Goal: Task Accomplishment & Management: Use online tool/utility

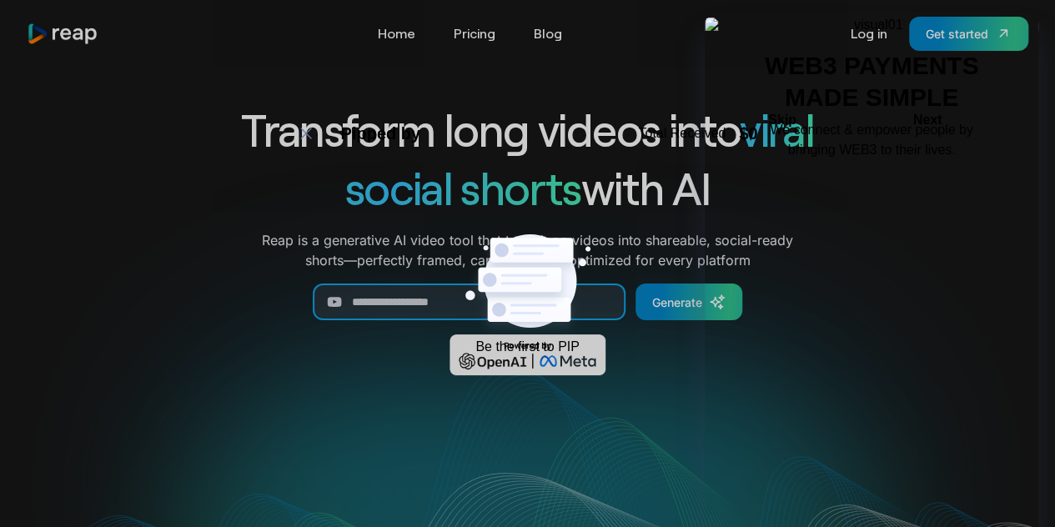
click at [414, 295] on input "Generate Form" at bounding box center [469, 302] width 313 height 37
paste input "**********"
type input "**********"
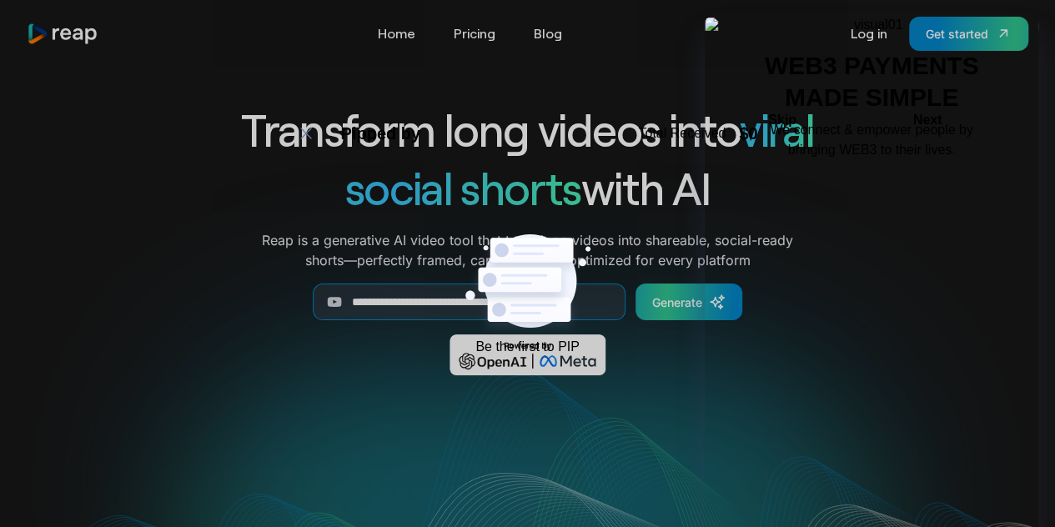
scroll to position [0, 0]
click at [667, 299] on div "Generate" at bounding box center [677, 303] width 50 height 18
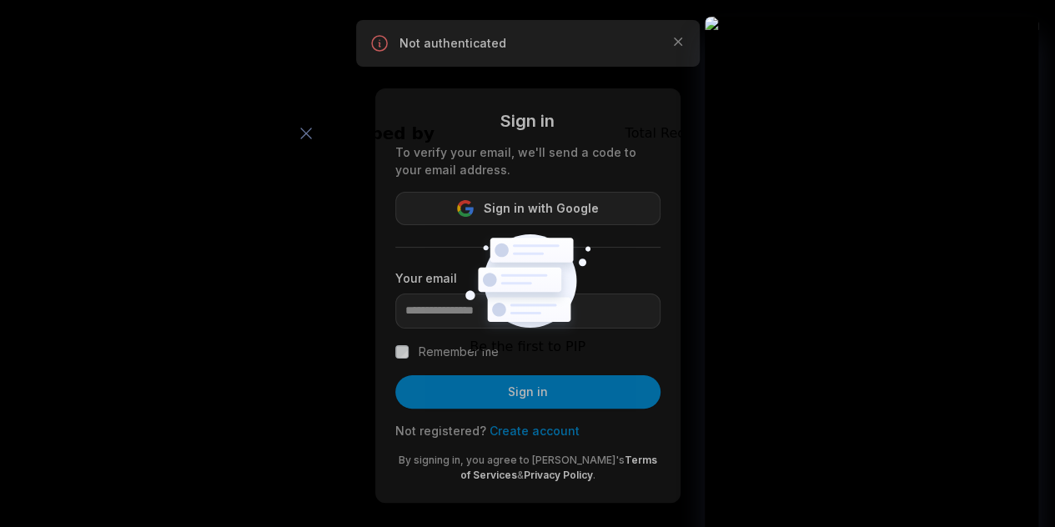
click at [474, 200] on icon "button" at bounding box center [465, 208] width 17 height 17
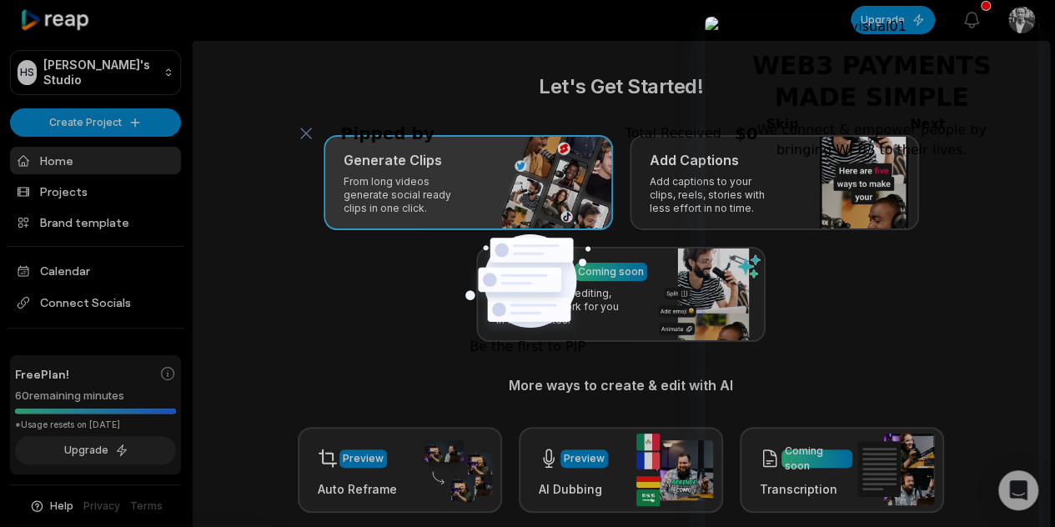
click at [390, 178] on p "From long videos generate social ready clips in one click." at bounding box center [408, 195] width 129 height 40
click at [371, 158] on h3 "Generate Clips" at bounding box center [393, 160] width 98 height 20
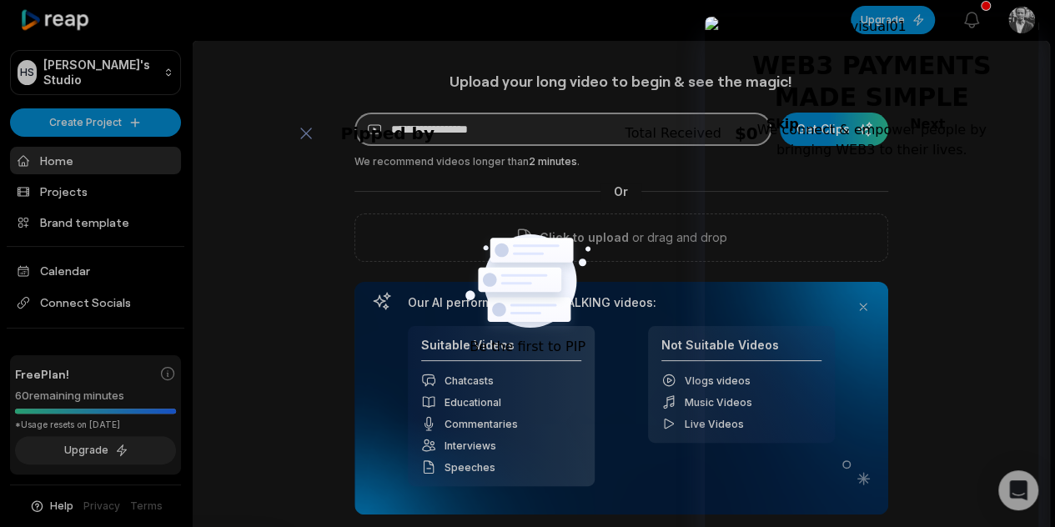
click at [417, 133] on input at bounding box center [562, 129] width 417 height 33
paste input "**********"
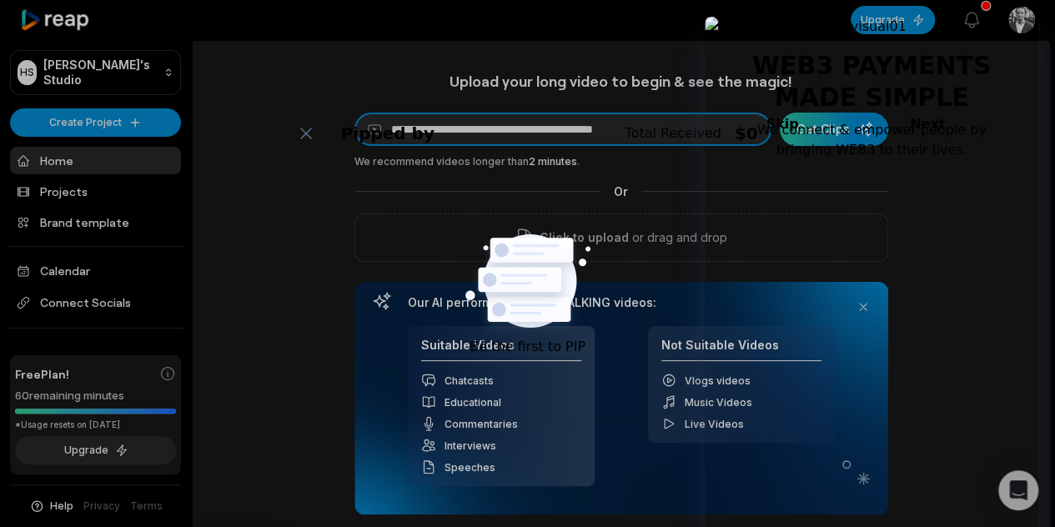
type input "**********"
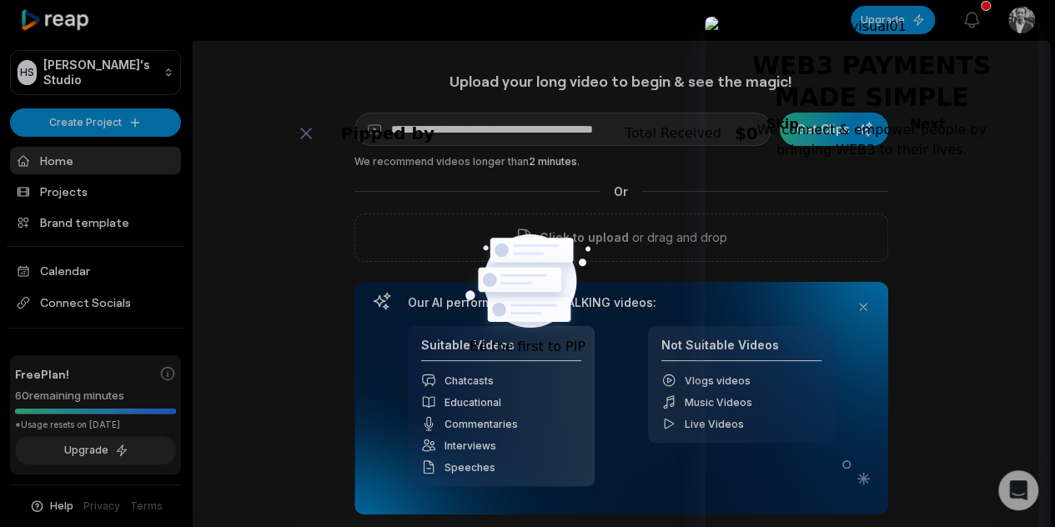
click at [835, 133] on div "submit" at bounding box center [834, 129] width 108 height 33
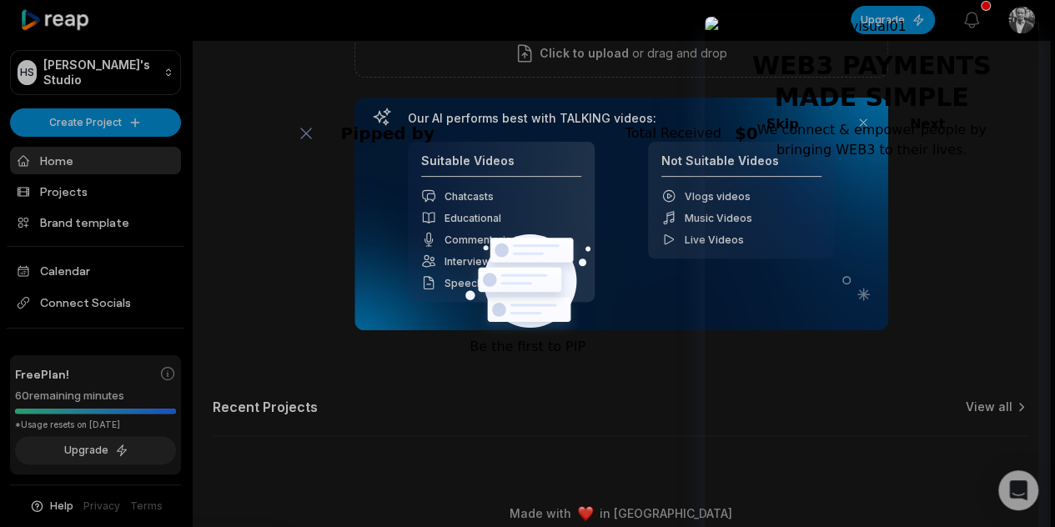
scroll to position [199, 0]
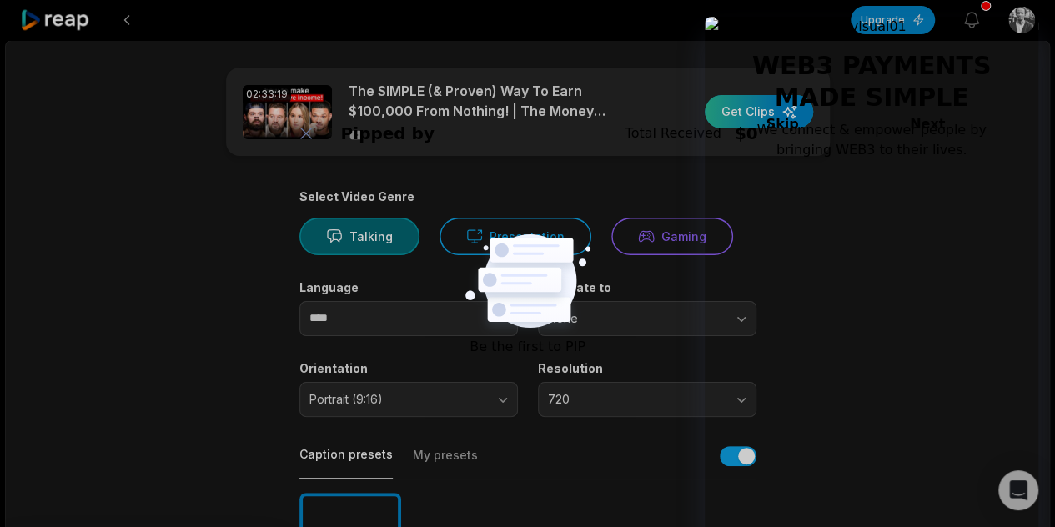
click at [756, 111] on div "button" at bounding box center [759, 111] width 108 height 33
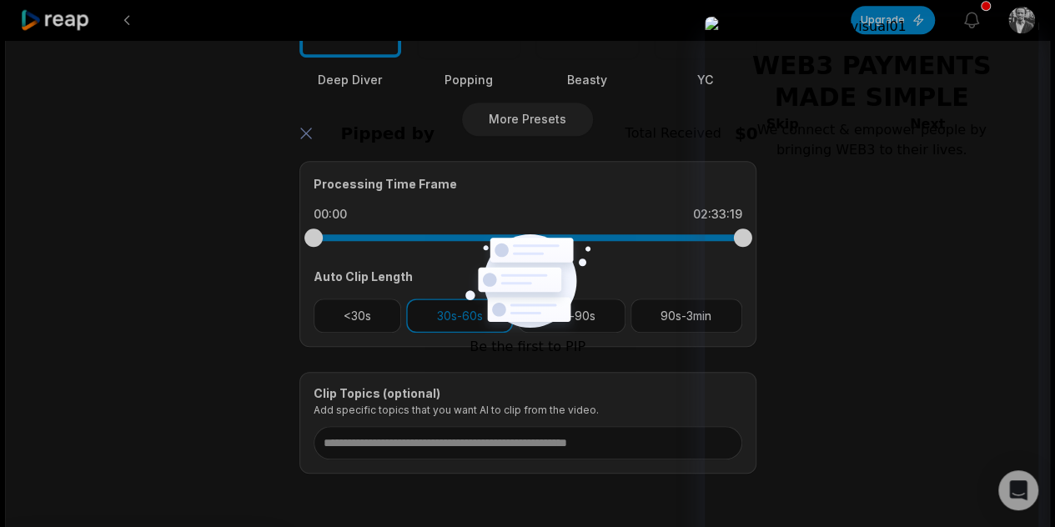
scroll to position [680, 0]
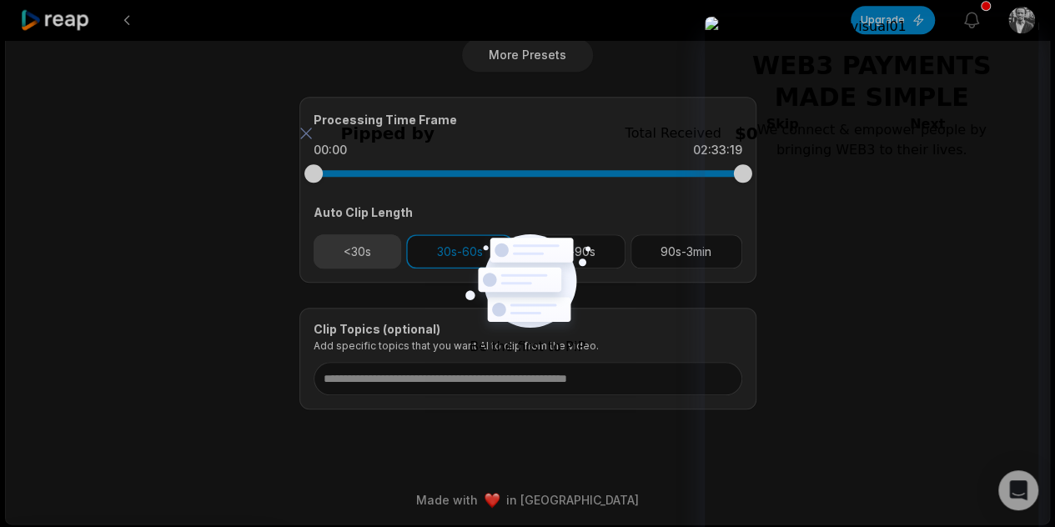
click at [367, 249] on button "<30s" at bounding box center [358, 251] width 88 height 34
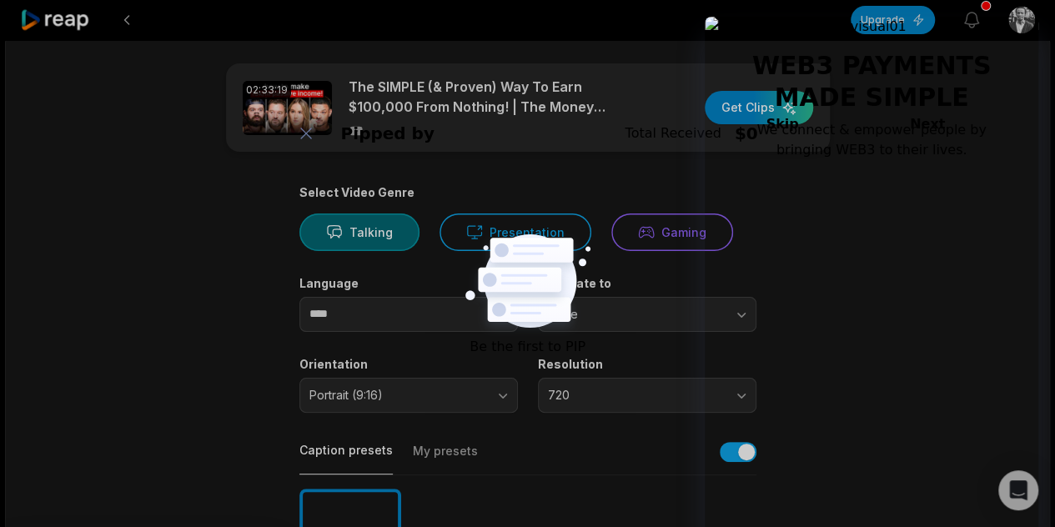
scroll to position [0, 0]
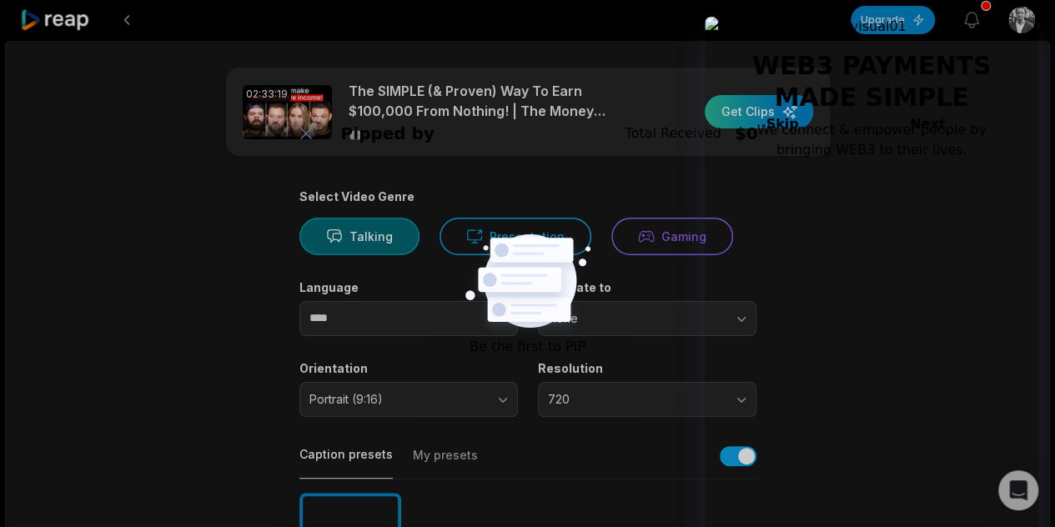
click at [764, 118] on div "button" at bounding box center [759, 111] width 108 height 33
click at [972, 23] on icon "button" at bounding box center [972, 20] width 20 height 20
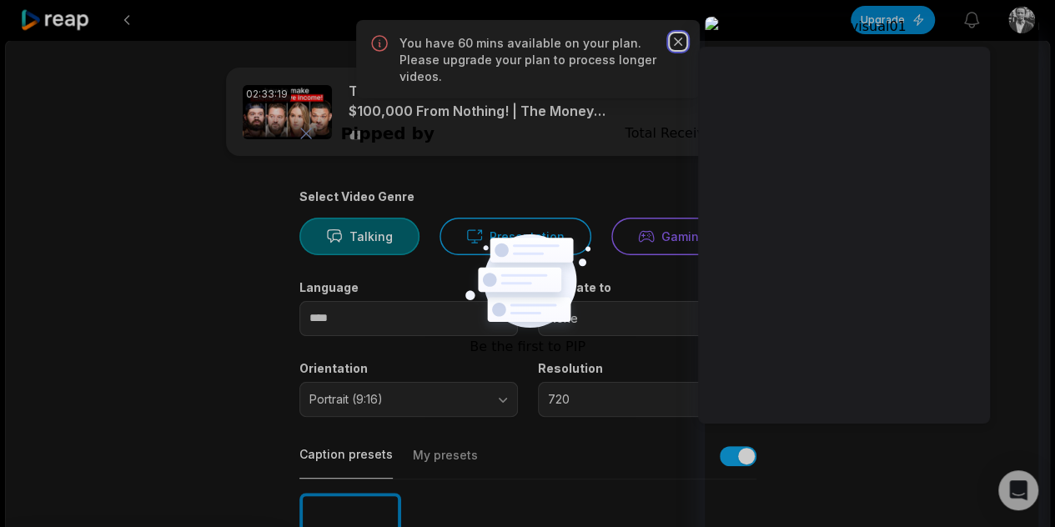
click at [672, 41] on icon "button" at bounding box center [678, 41] width 17 height 17
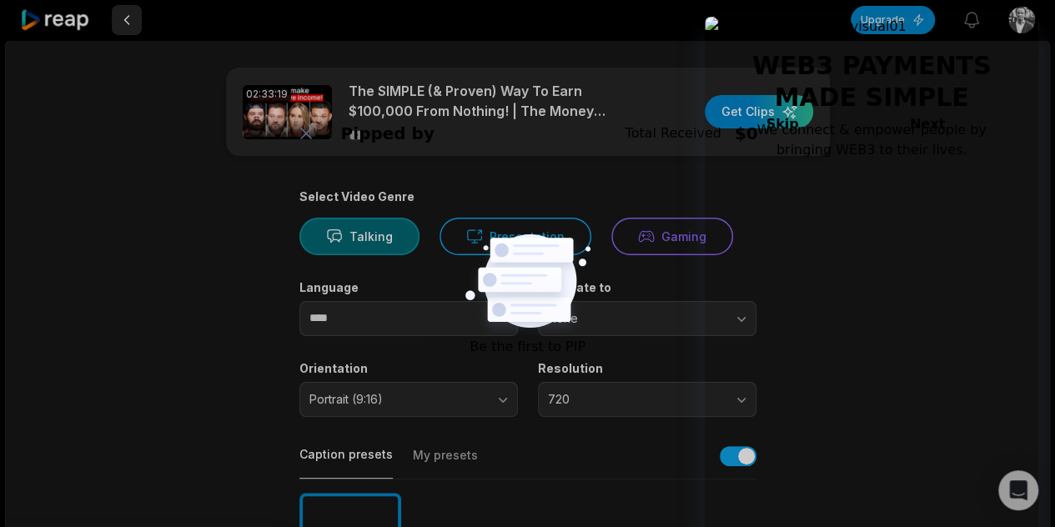
click at [132, 24] on button at bounding box center [127, 20] width 30 height 30
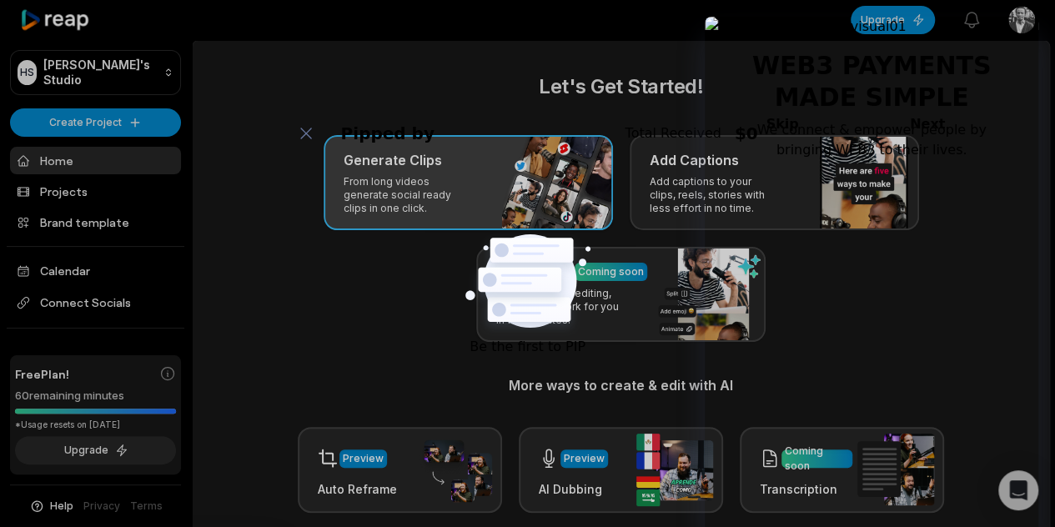
click at [460, 217] on div "Generate Clips From long videos generate social ready clips in one click." at bounding box center [468, 182] width 289 height 95
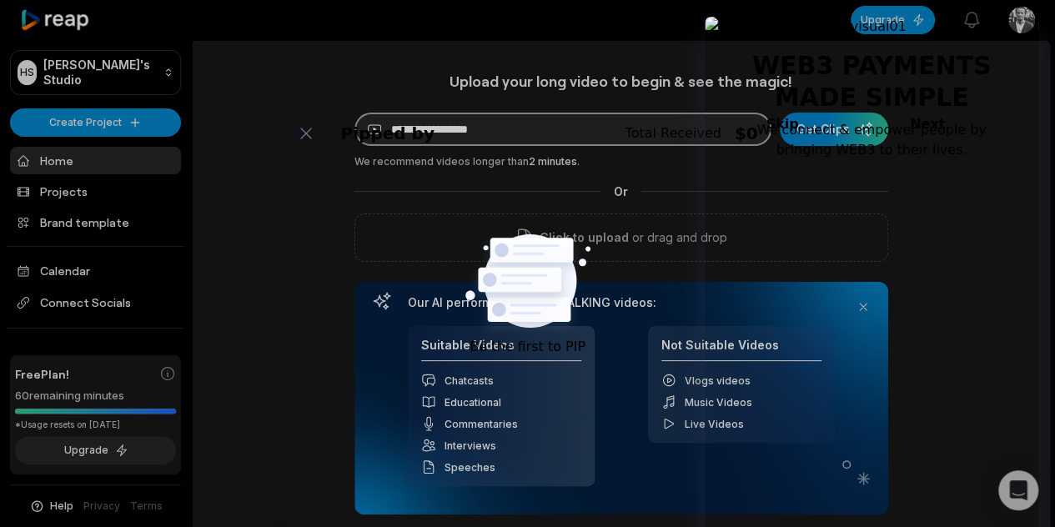
click at [526, 129] on input at bounding box center [562, 129] width 417 height 33
paste input "**********"
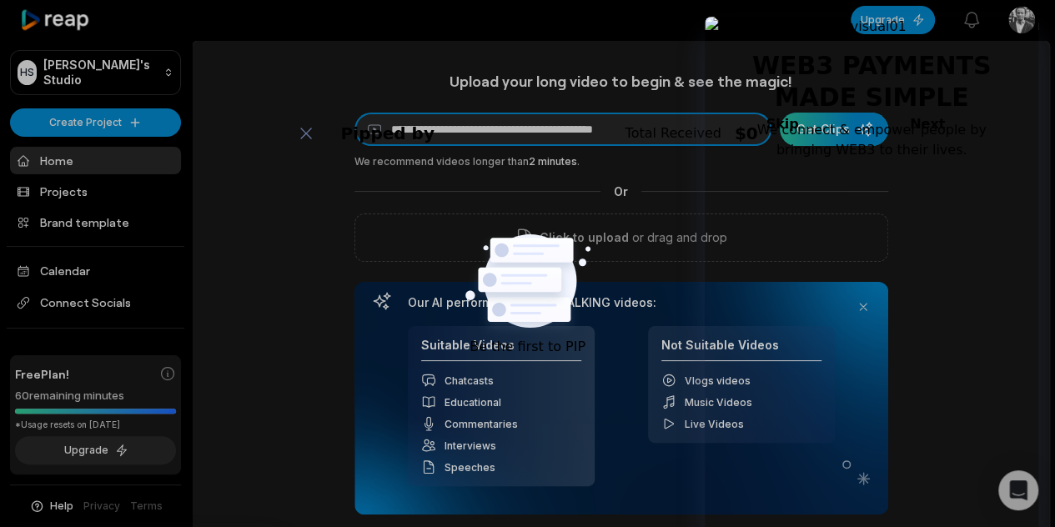
type input "**********"
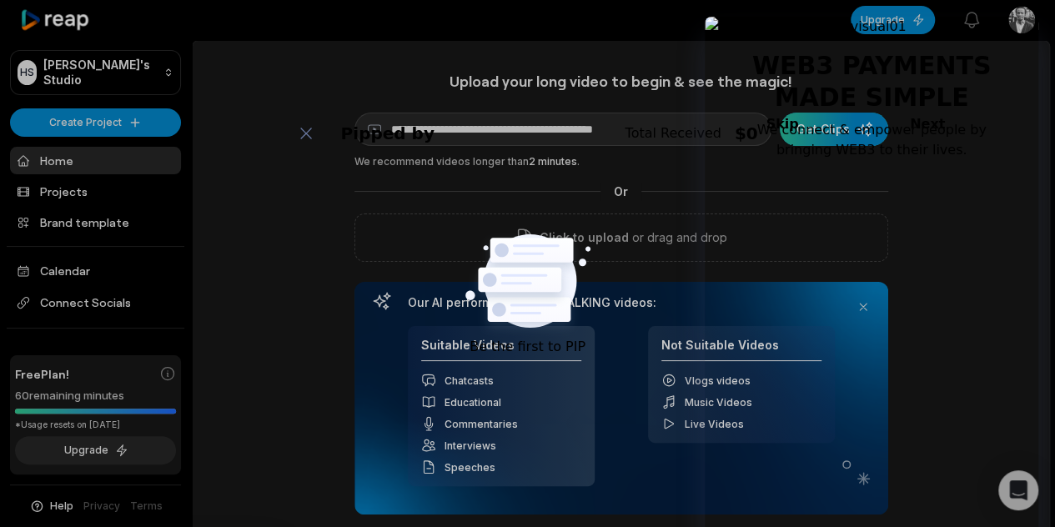
click at [817, 133] on div "submit" at bounding box center [834, 129] width 108 height 33
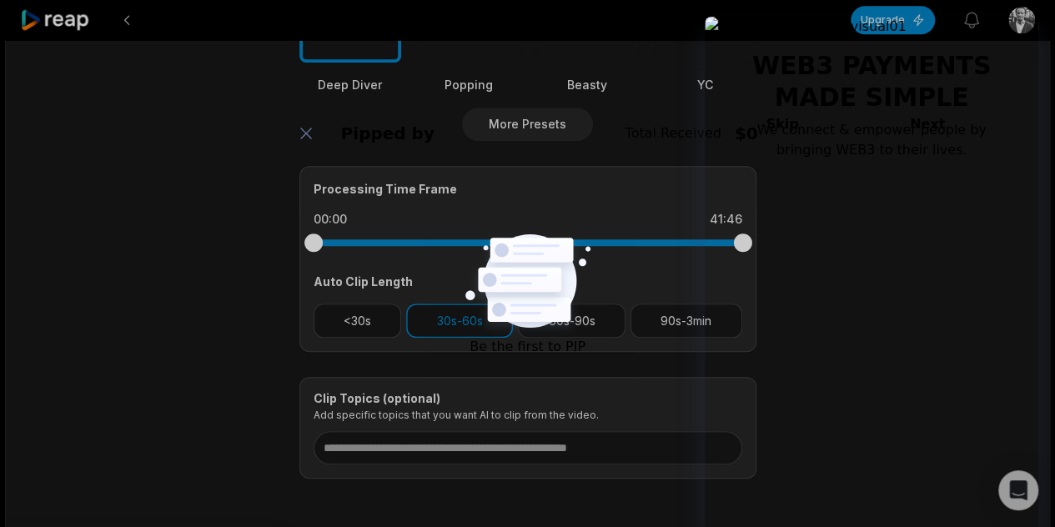
scroll to position [680, 0]
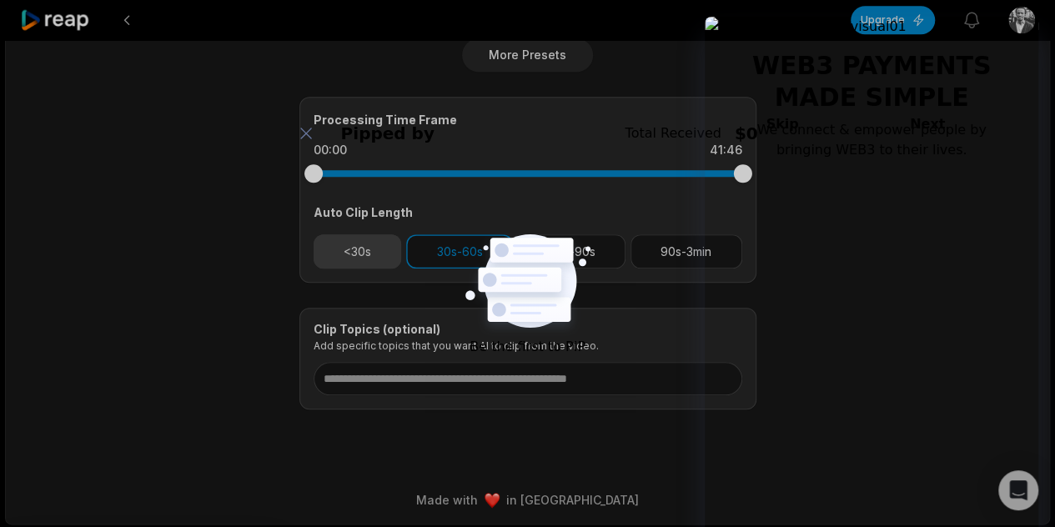
click at [366, 249] on button "<30s" at bounding box center [358, 251] width 88 height 34
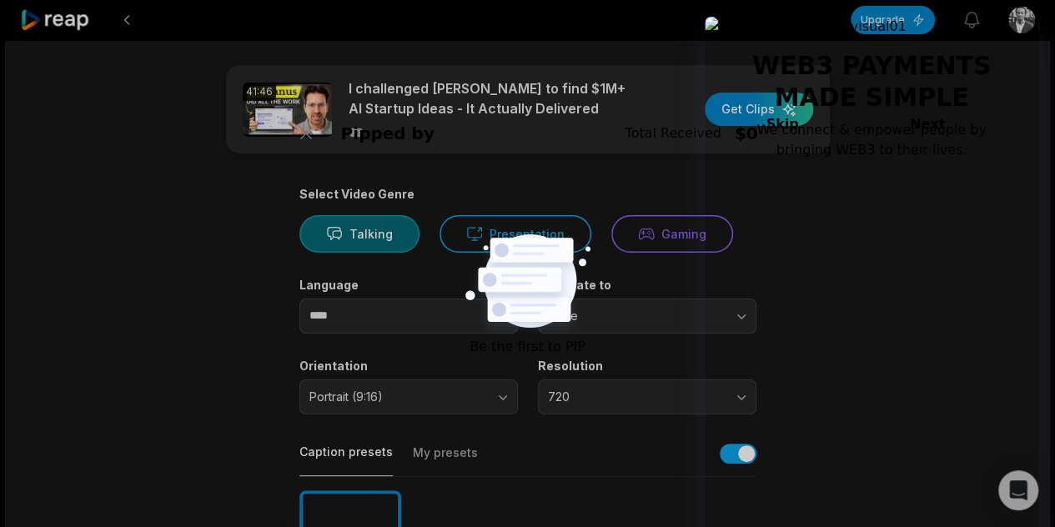
scroll to position [0, 0]
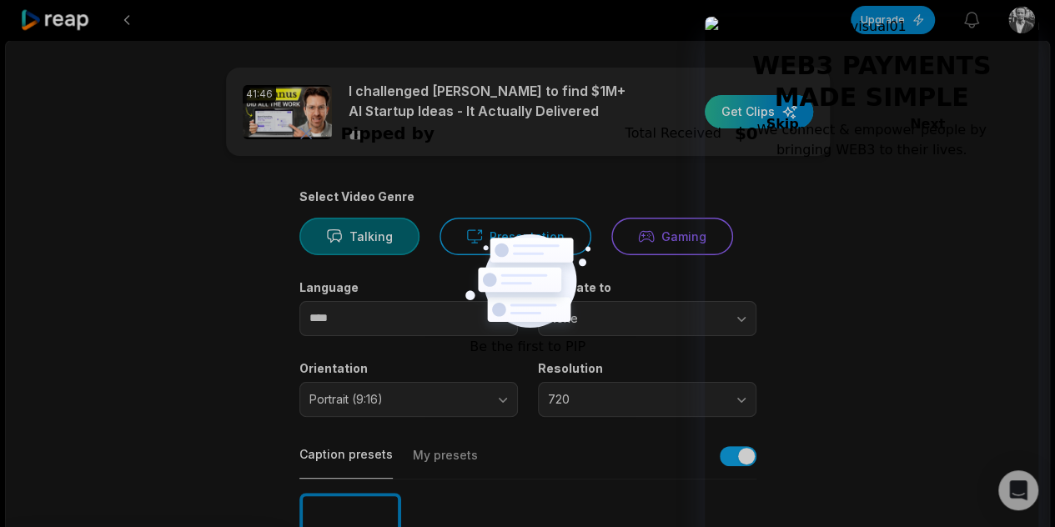
click at [748, 122] on div "button" at bounding box center [759, 111] width 108 height 33
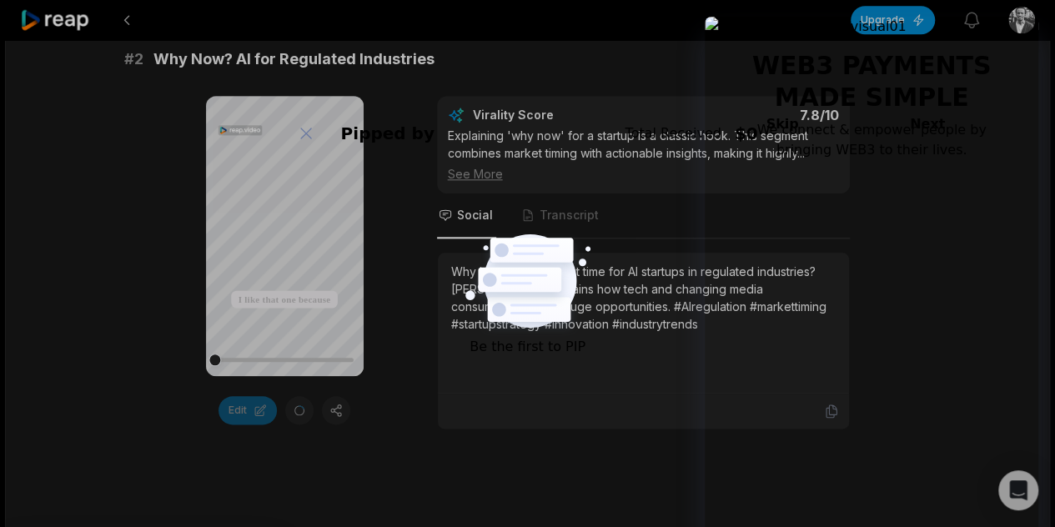
scroll to position [801, 0]
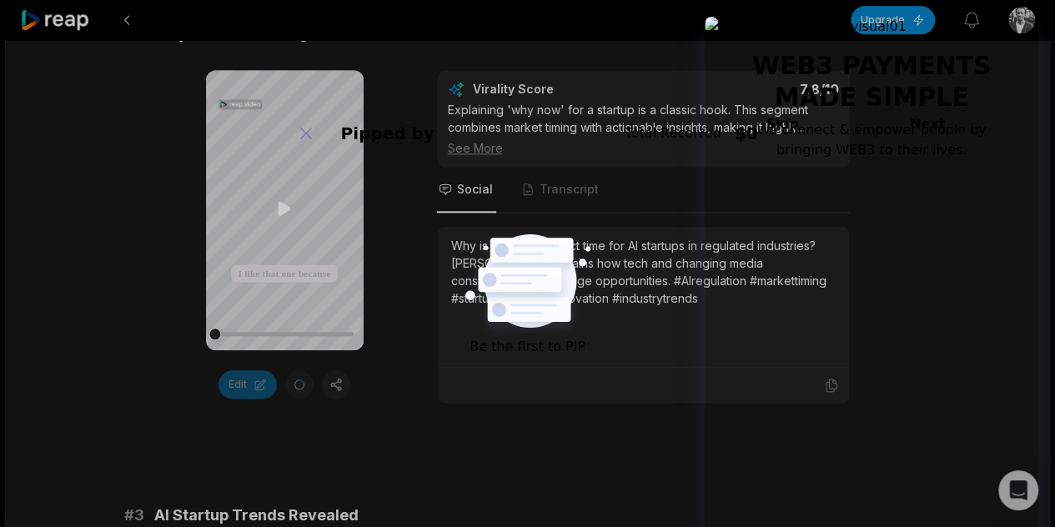
click at [284, 204] on icon at bounding box center [284, 208] width 13 height 14
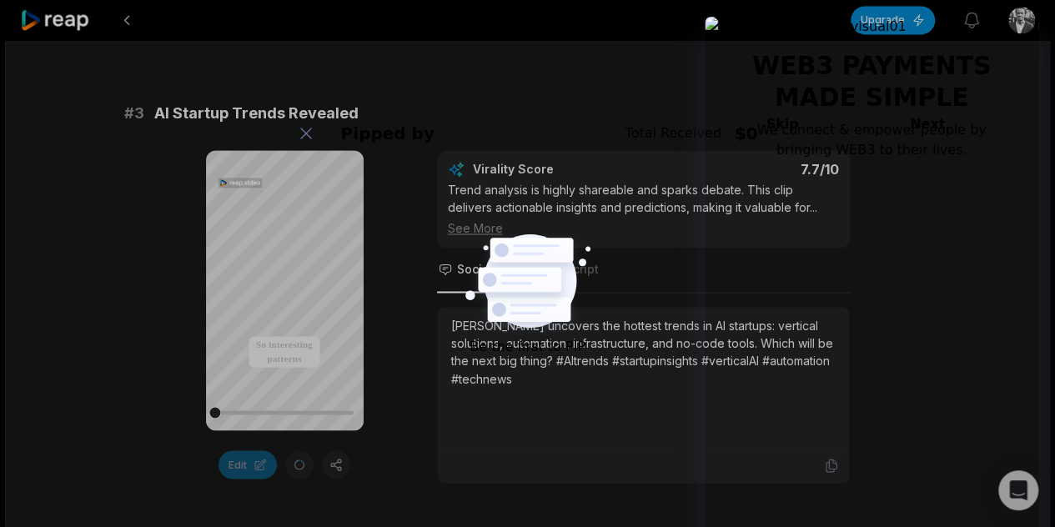
scroll to position [1218, 0]
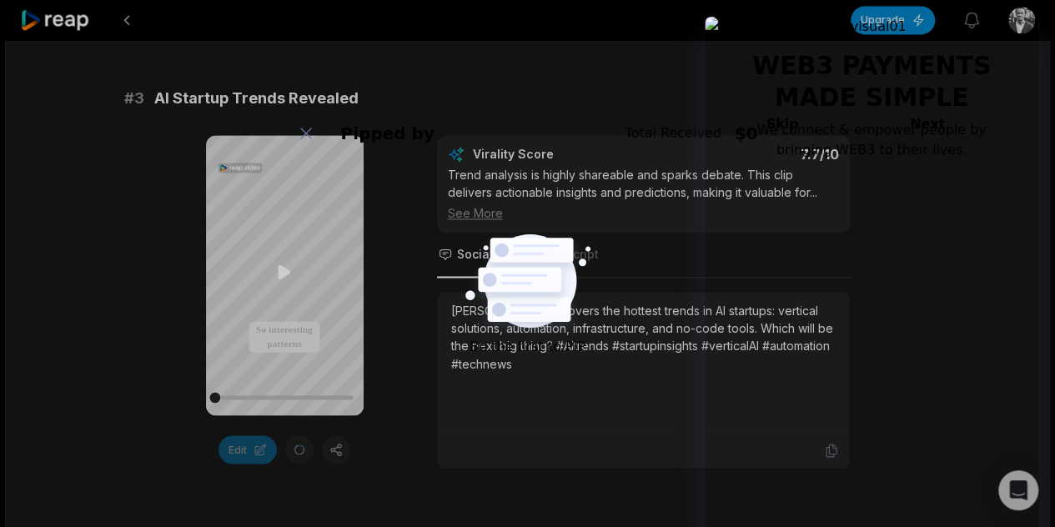
click at [284, 268] on icon at bounding box center [284, 271] width 13 height 14
click at [452, 212] on div "See More" at bounding box center [643, 213] width 391 height 18
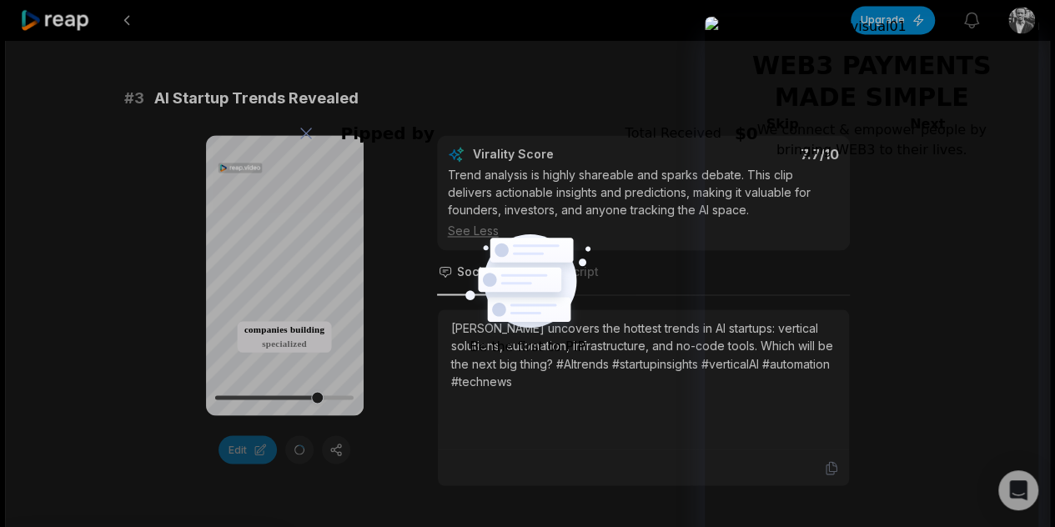
click at [467, 228] on div "See Less" at bounding box center [643, 231] width 391 height 18
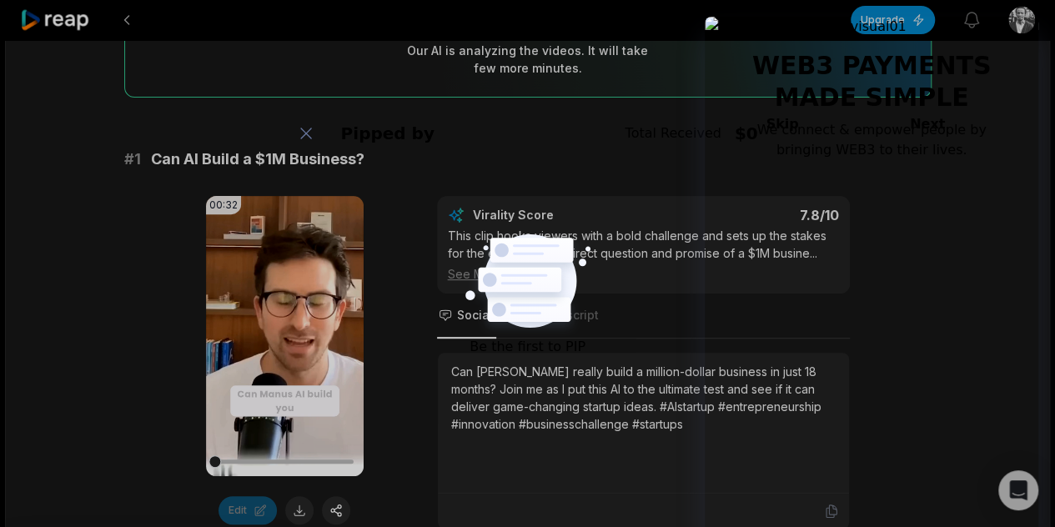
scroll to position [167, 0]
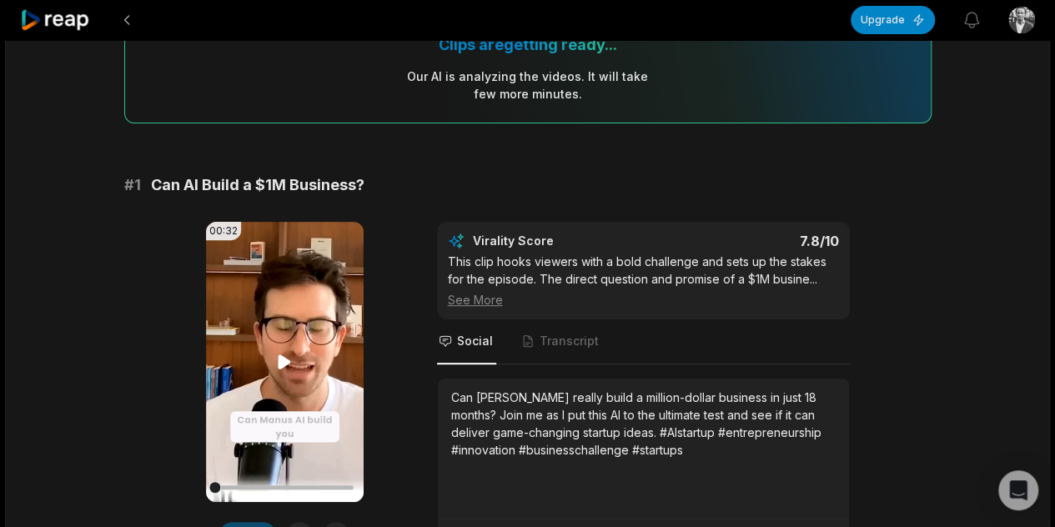
click at [293, 352] on icon at bounding box center [284, 362] width 20 height 20
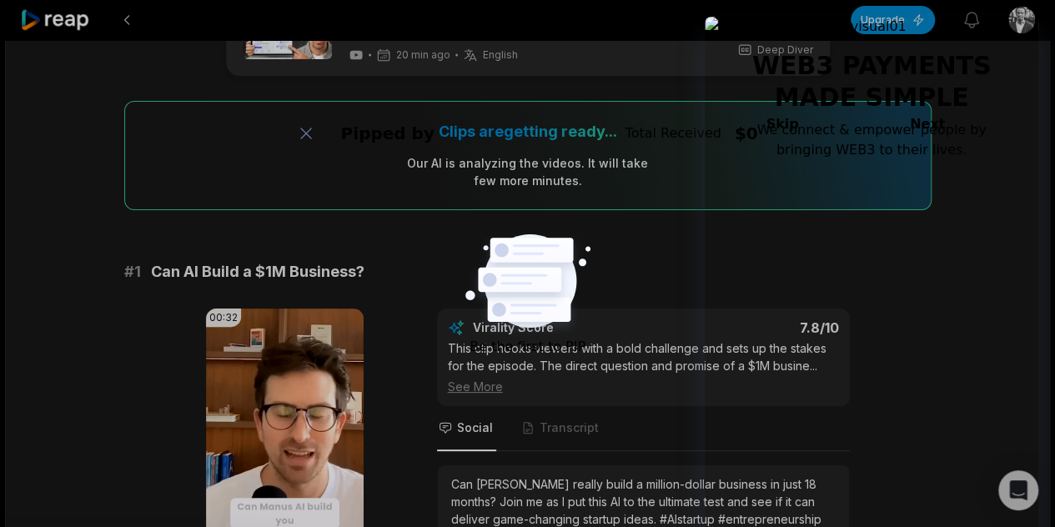
scroll to position [0, 0]
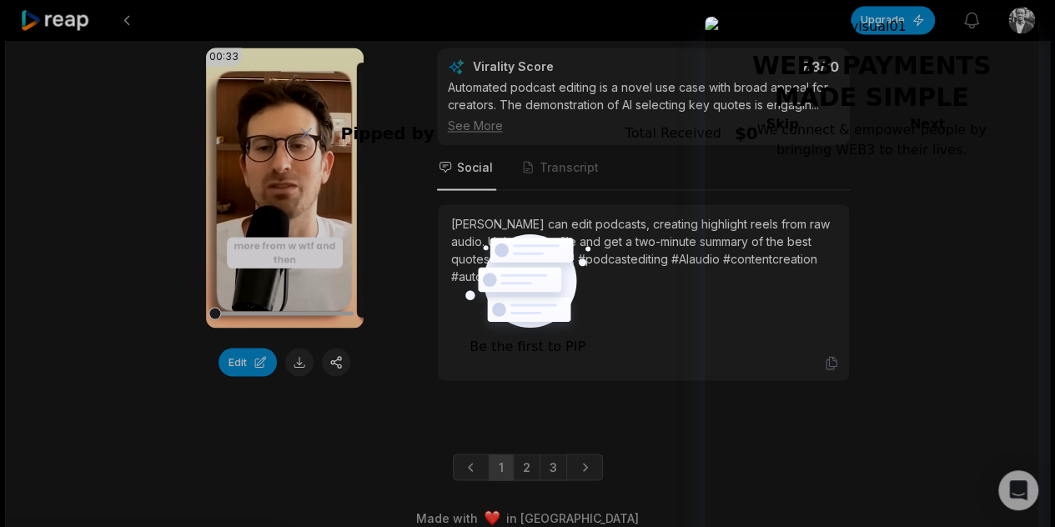
scroll to position [4586, 0]
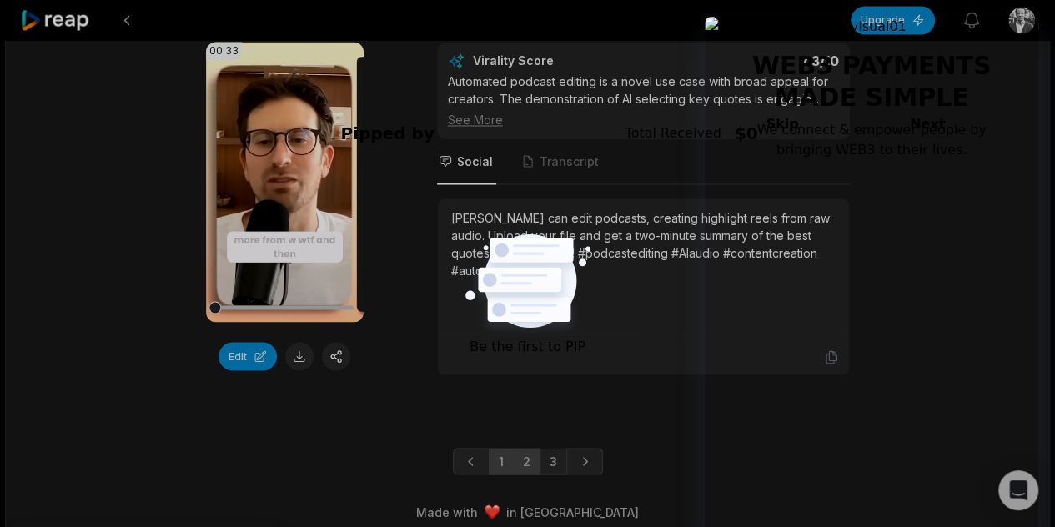
click at [524, 448] on link "2" at bounding box center [527, 461] width 28 height 27
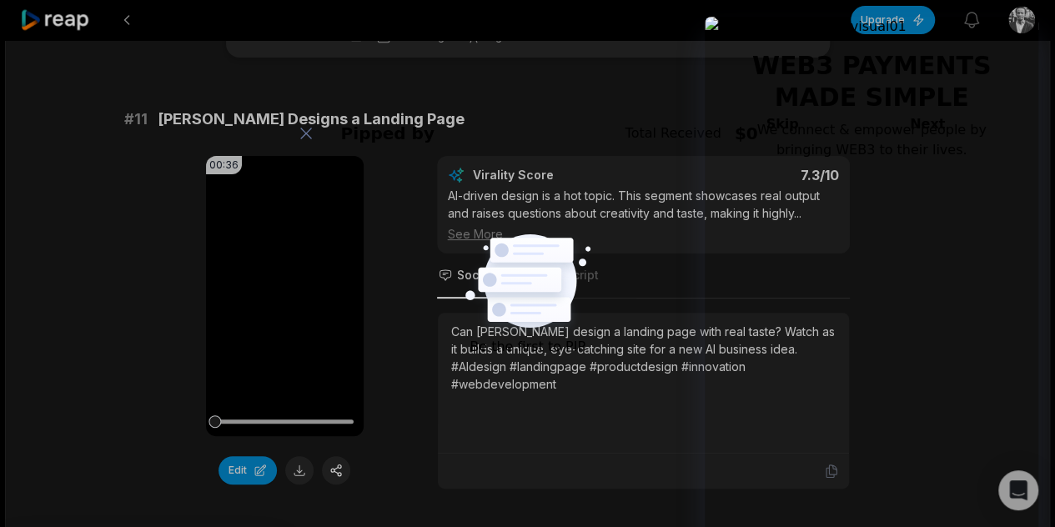
scroll to position [147, 0]
